Goal: Information Seeking & Learning: Find specific fact

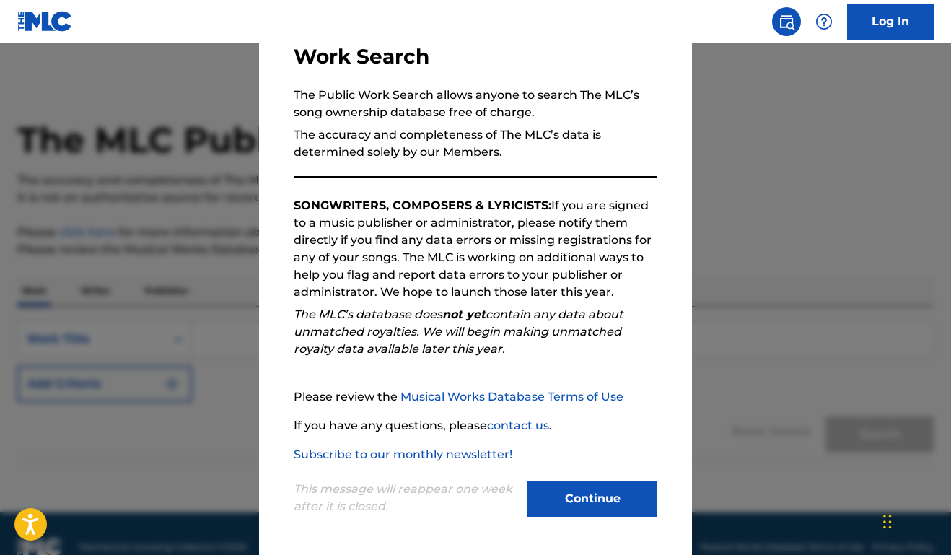
scroll to position [105, 0]
click at [527, 495] on div "This message will reappear one week after it is closed. Continue" at bounding box center [476, 491] width 364 height 57
click at [528, 495] on button "Continue" at bounding box center [593, 499] width 130 height 36
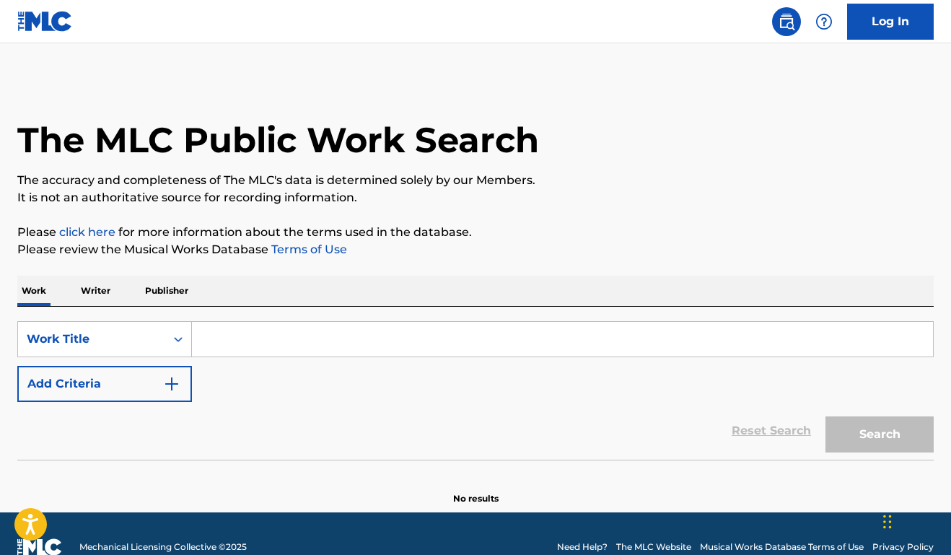
click at [259, 332] on input "Search Form" at bounding box center [562, 339] width 741 height 35
type input "o"
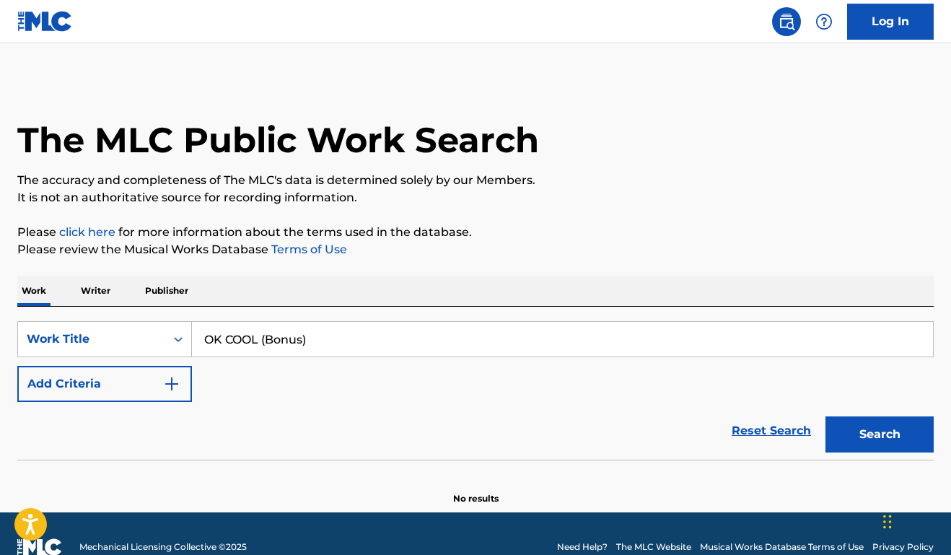
click at [856, 450] on button "Search" at bounding box center [880, 434] width 108 height 36
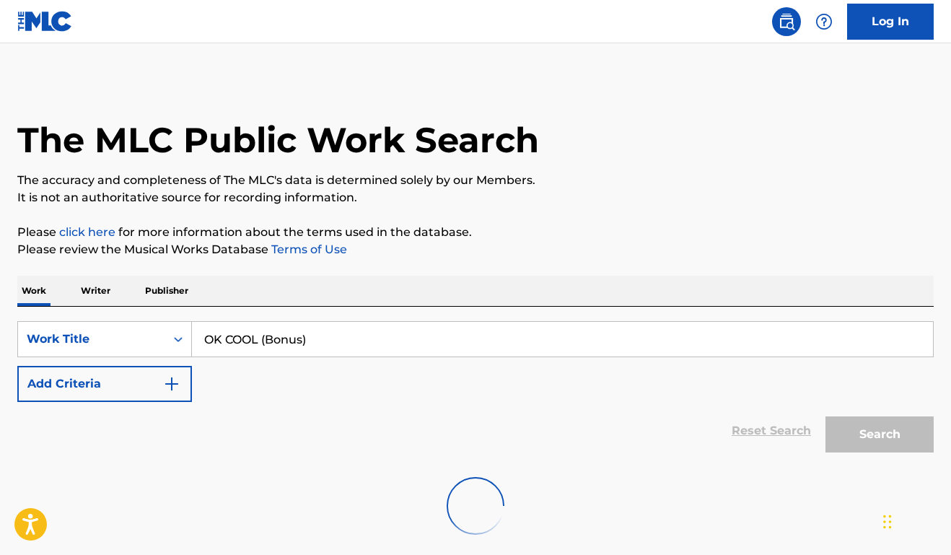
click at [858, 445] on div "Search" at bounding box center [875, 431] width 115 height 58
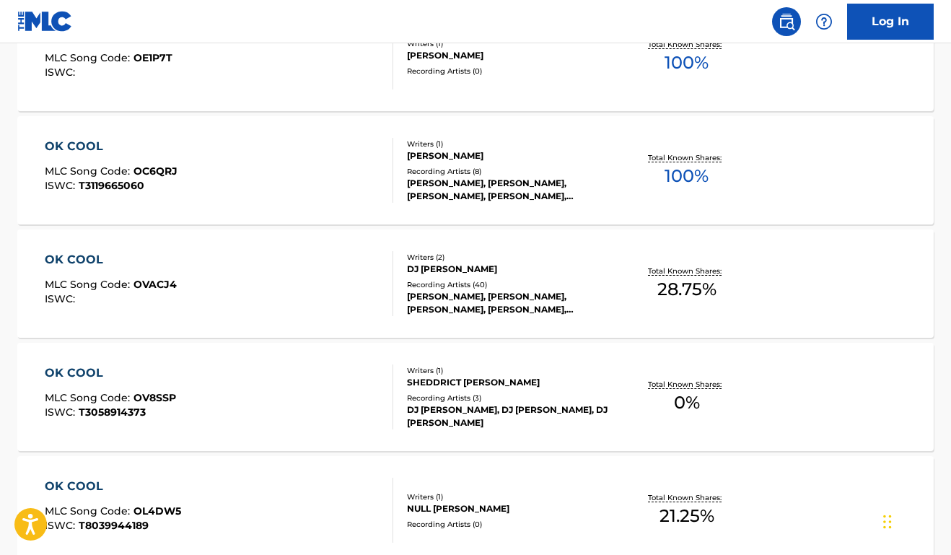
scroll to position [168, 0]
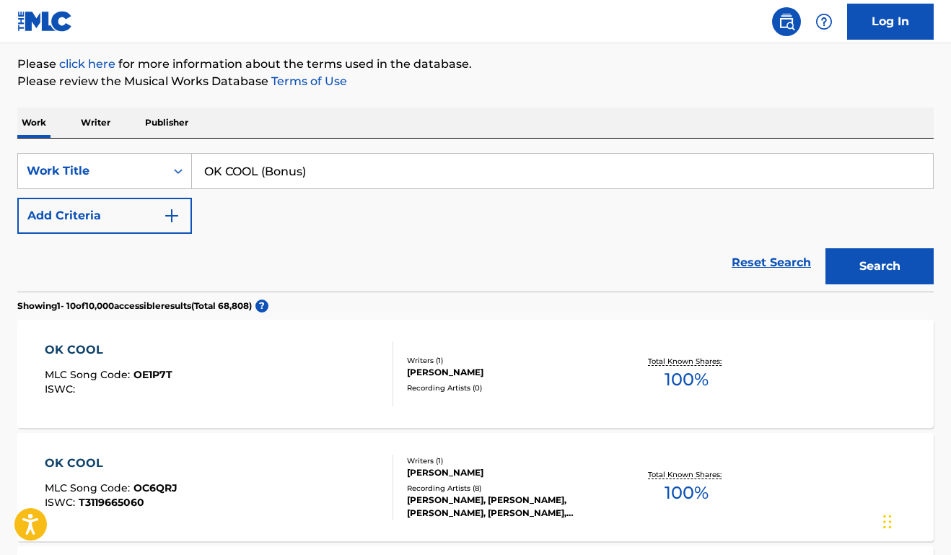
click at [369, 167] on input "OK COOL (Bonus)" at bounding box center [562, 171] width 741 height 35
drag, startPoint x: 382, startPoint y: 173, endPoint x: 219, endPoint y: 172, distance: 163.1
click at [219, 172] on input "OK COOL" at bounding box center [562, 171] width 741 height 35
type input "O"
type input "Pardon My Playa"
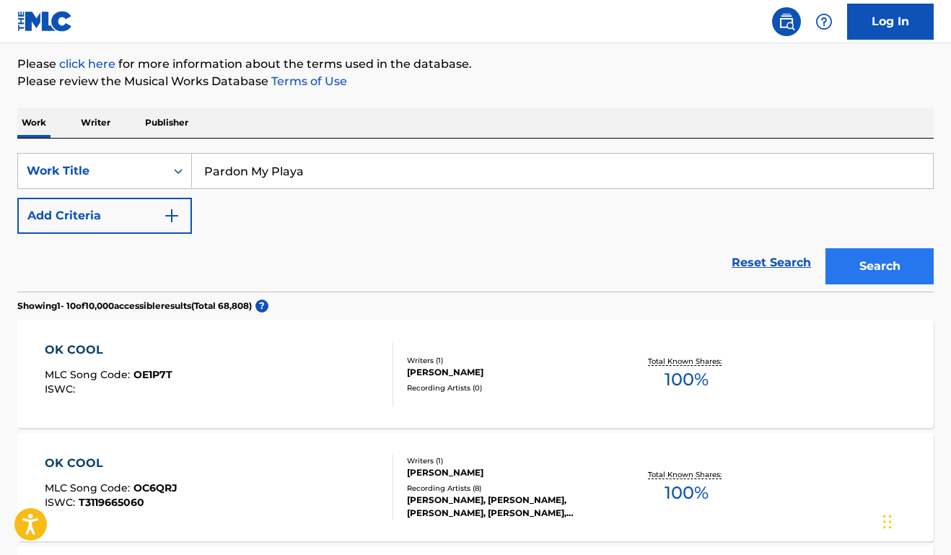
click at [896, 270] on button "Search" at bounding box center [880, 266] width 108 height 36
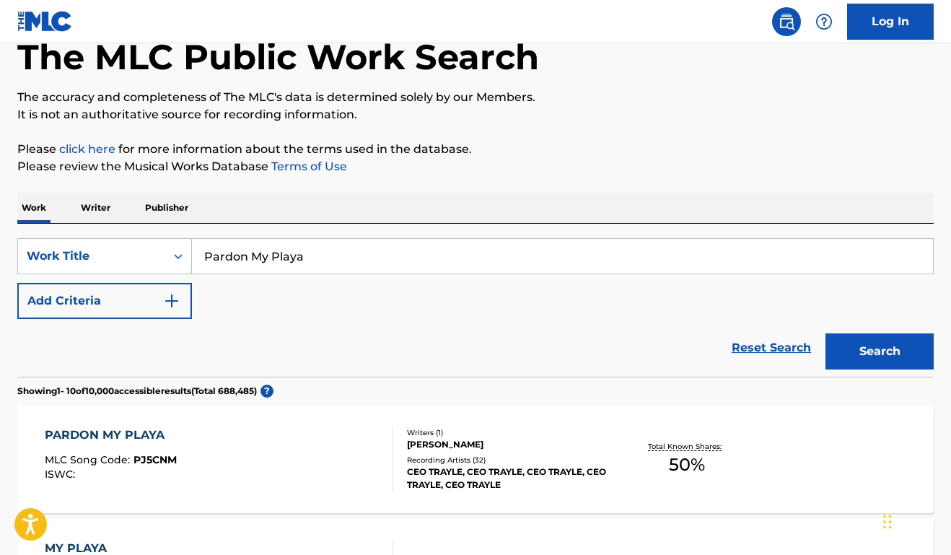
scroll to position [124, 0]
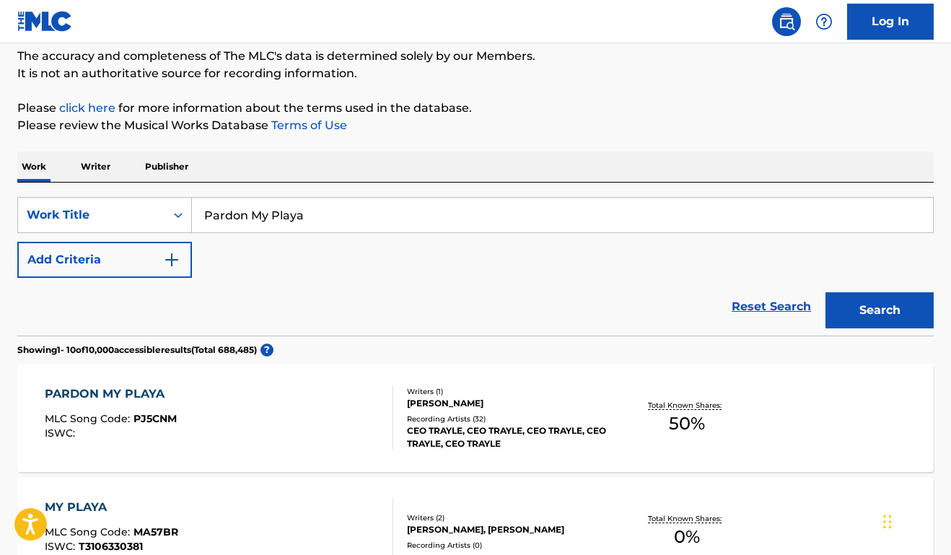
click at [139, 389] on div "PARDON MY PLAYA" at bounding box center [111, 393] width 132 height 17
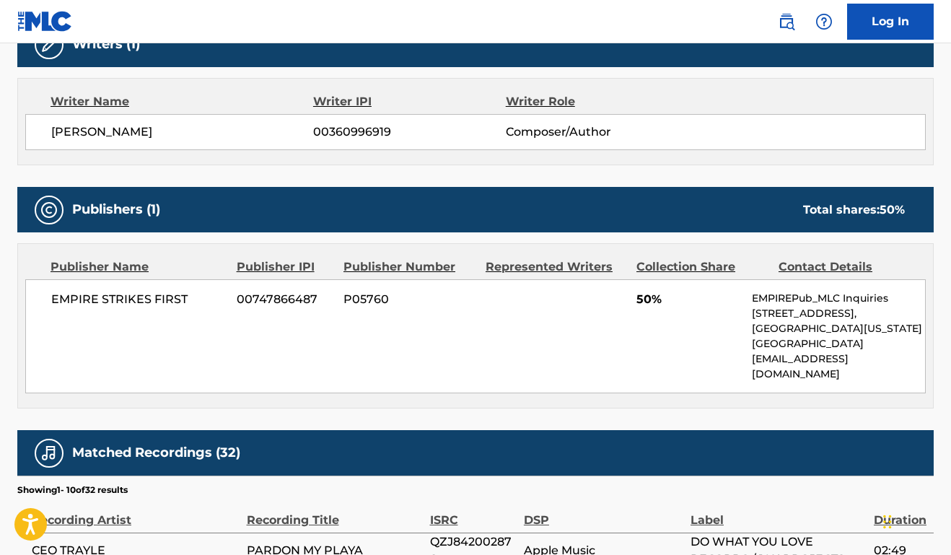
scroll to position [486, 0]
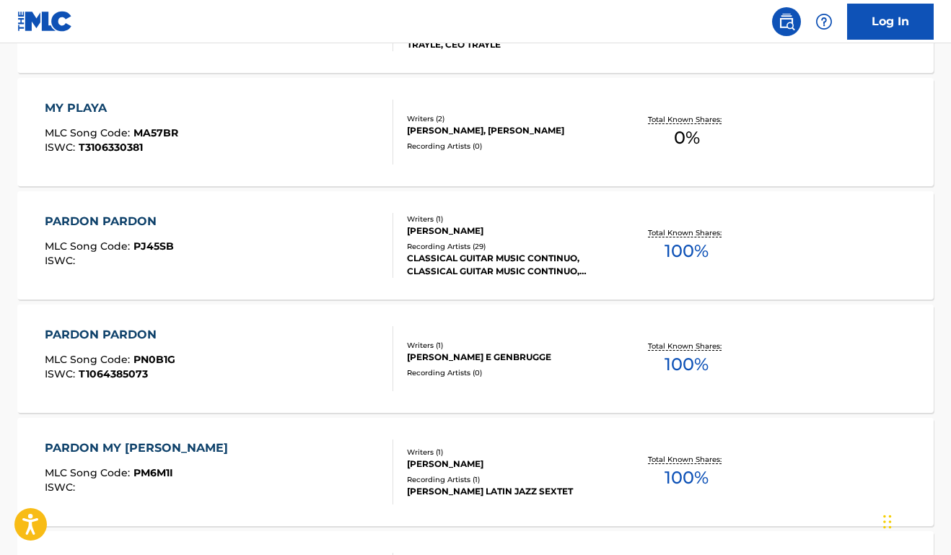
scroll to position [124, 0]
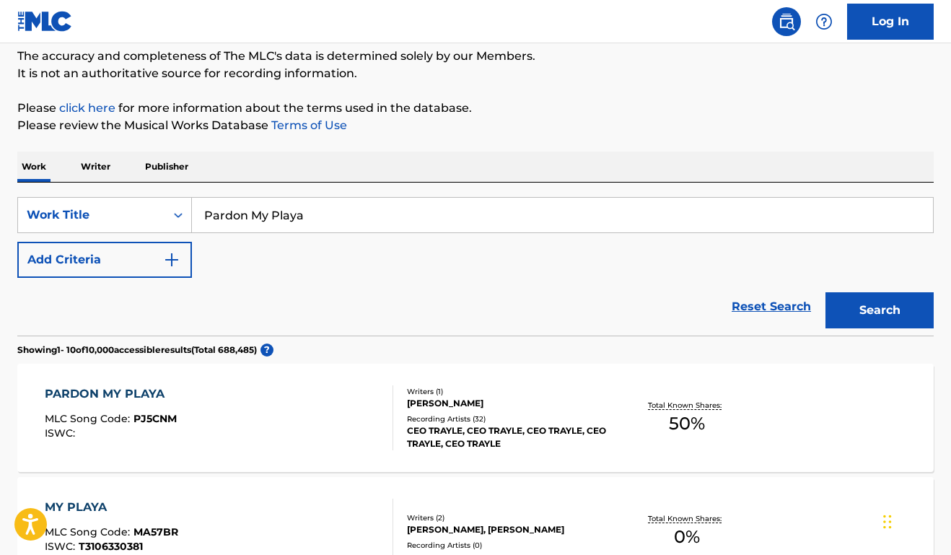
click at [41, 12] on img at bounding box center [45, 21] width 56 height 21
